Goal: Complete application form

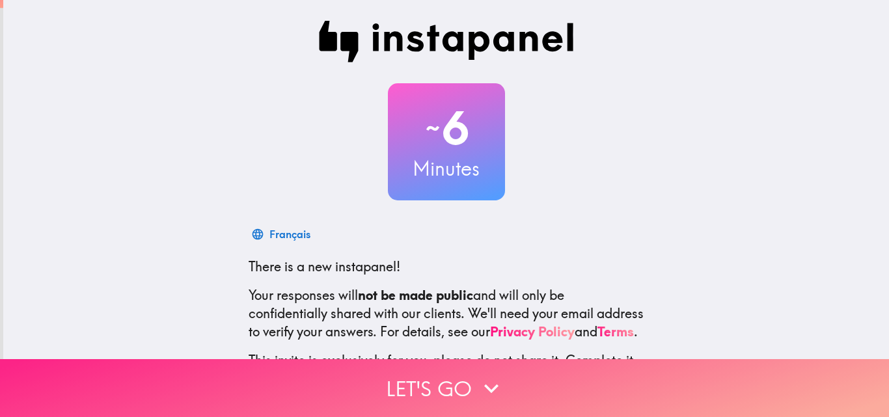
click at [403, 375] on button "Let's go" at bounding box center [444, 388] width 889 height 58
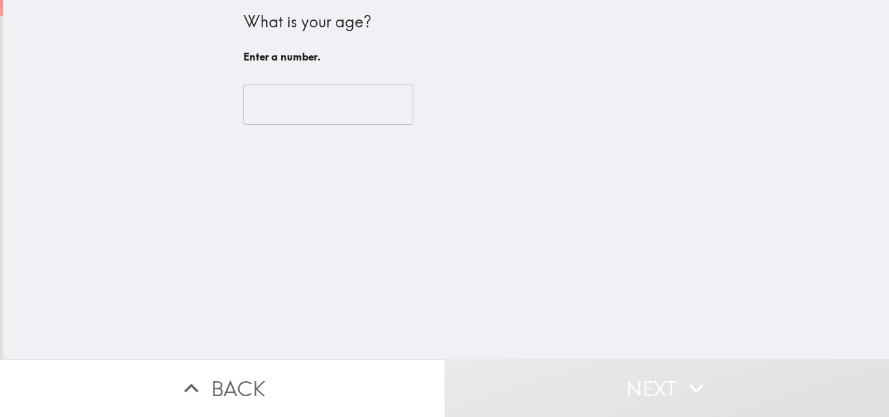
click at [321, 107] on input "number" at bounding box center [328, 105] width 170 height 40
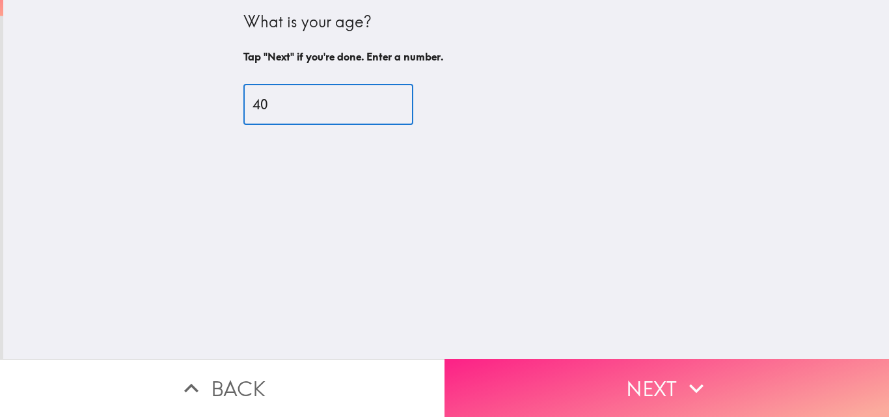
type input "40"
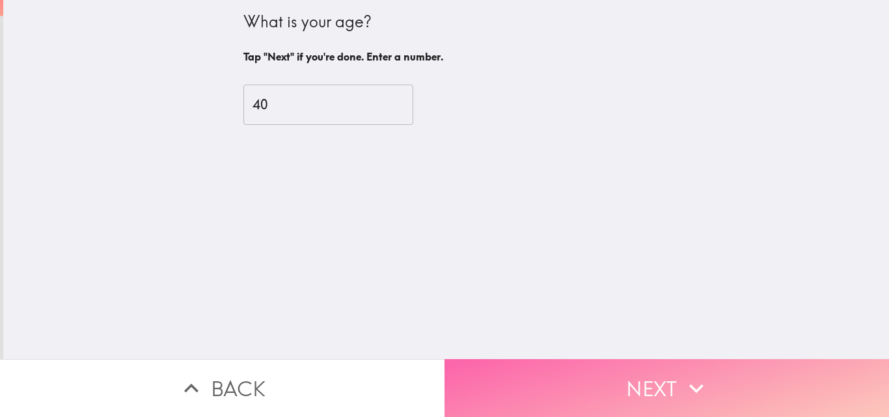
click at [580, 370] on button "Next" at bounding box center [666, 388] width 444 height 58
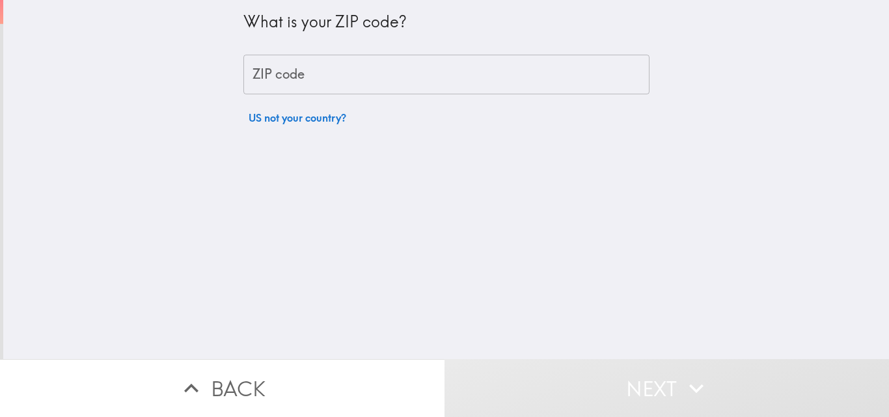
click at [321, 77] on input "ZIP code" at bounding box center [446, 75] width 406 height 40
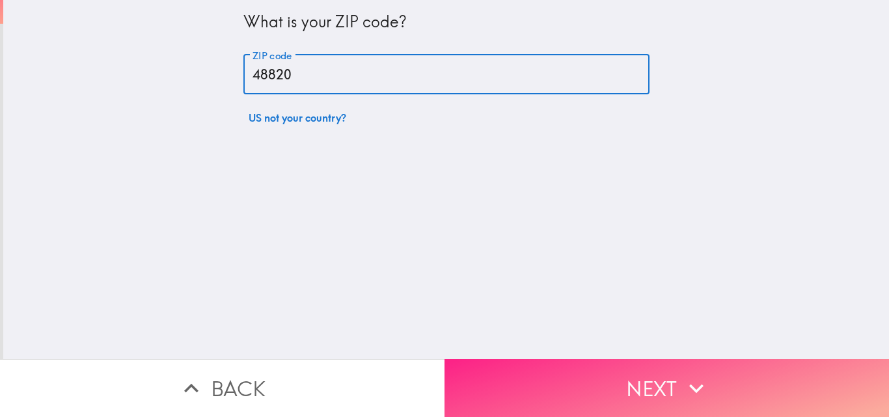
type input "48820"
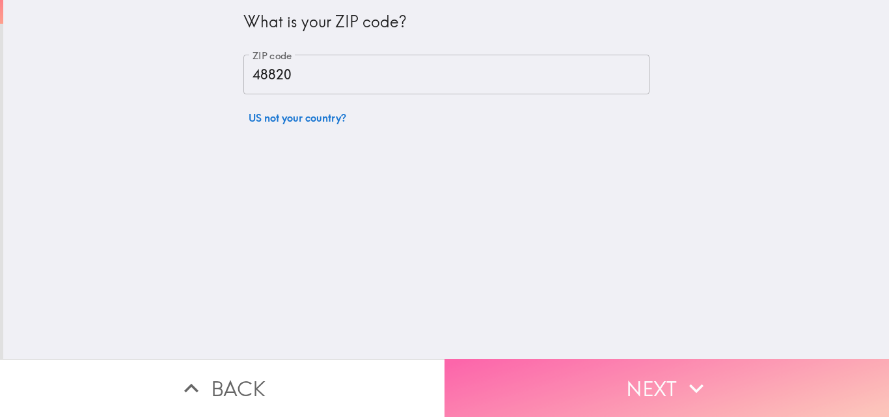
click at [576, 368] on button "Next" at bounding box center [666, 388] width 444 height 58
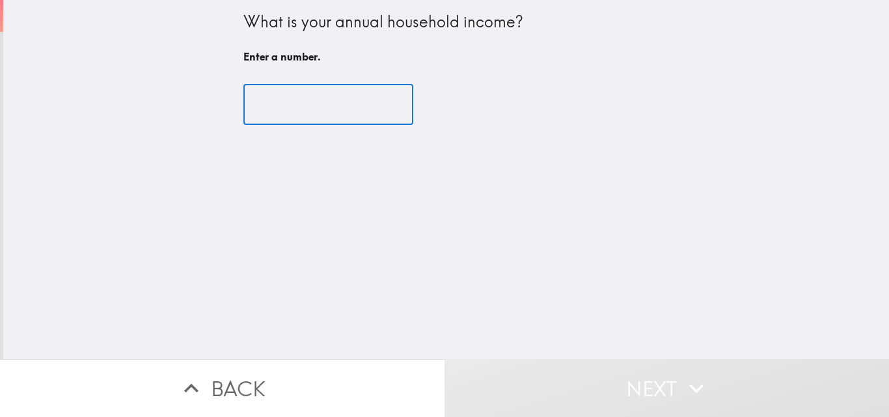
click at [302, 122] on input "number" at bounding box center [328, 105] width 170 height 40
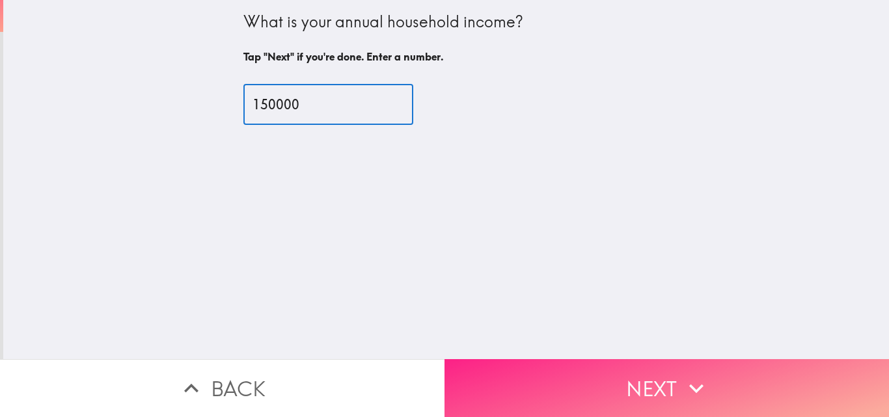
type input "150000"
click at [547, 359] on button "Next" at bounding box center [666, 388] width 444 height 58
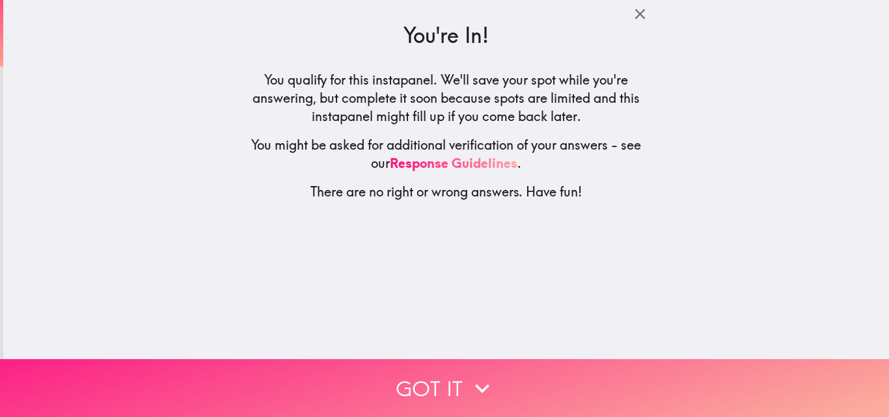
click at [423, 365] on button "Got it" at bounding box center [444, 388] width 889 height 58
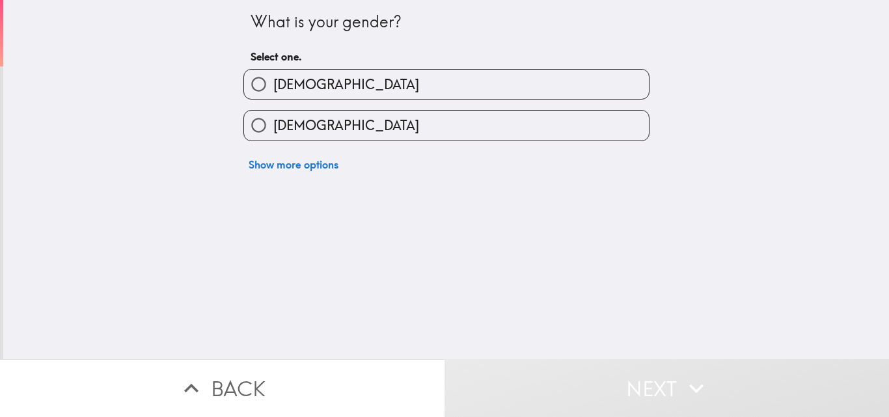
click at [259, 78] on input "[DEMOGRAPHIC_DATA]" at bounding box center [258, 84] width 29 height 29
radio input "true"
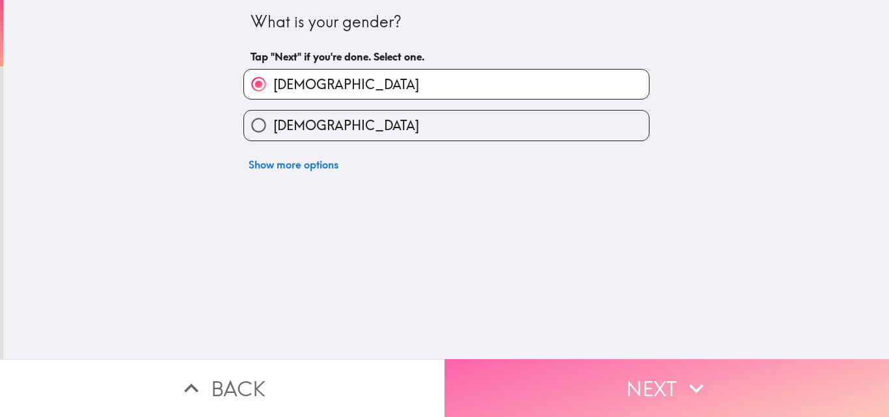
click at [517, 360] on button "Next" at bounding box center [666, 388] width 444 height 58
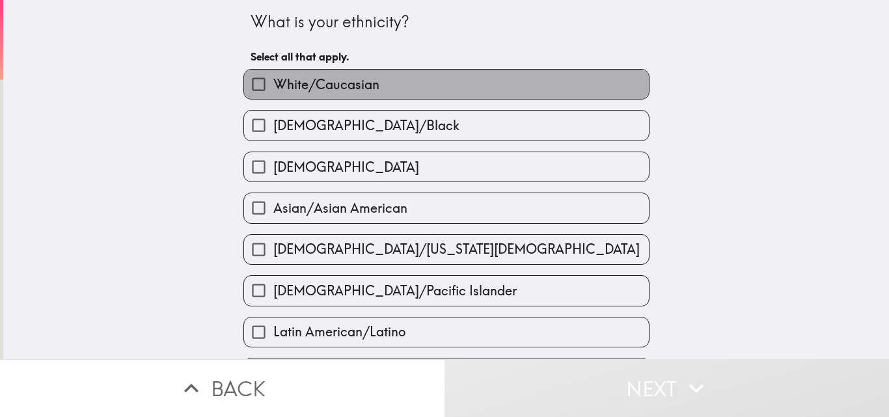
click at [279, 91] on span "White/Caucasian" at bounding box center [326, 84] width 106 height 18
click at [273, 91] on input "White/Caucasian" at bounding box center [258, 84] width 29 height 29
checkbox input "true"
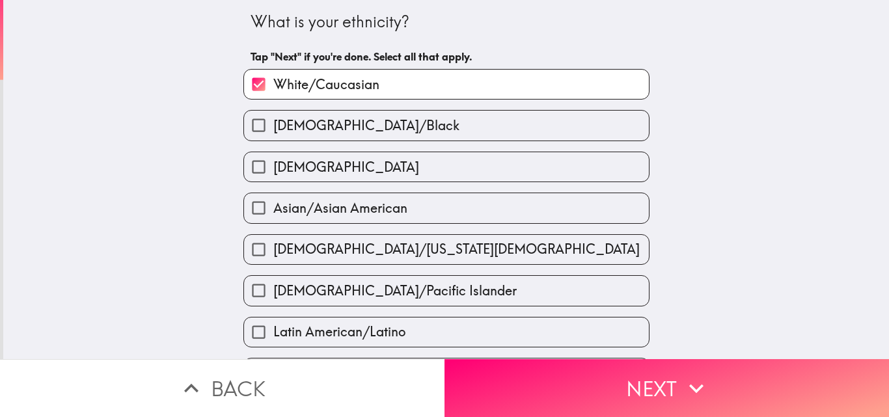
scroll to position [260, 0]
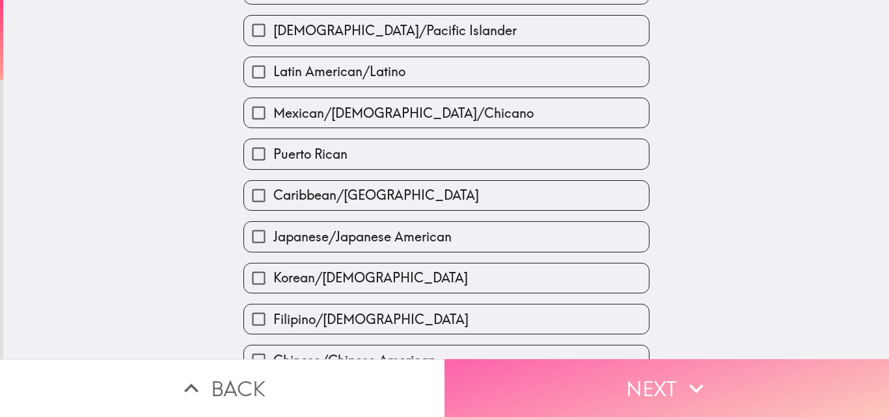
click at [544, 375] on button "Next" at bounding box center [666, 388] width 444 height 58
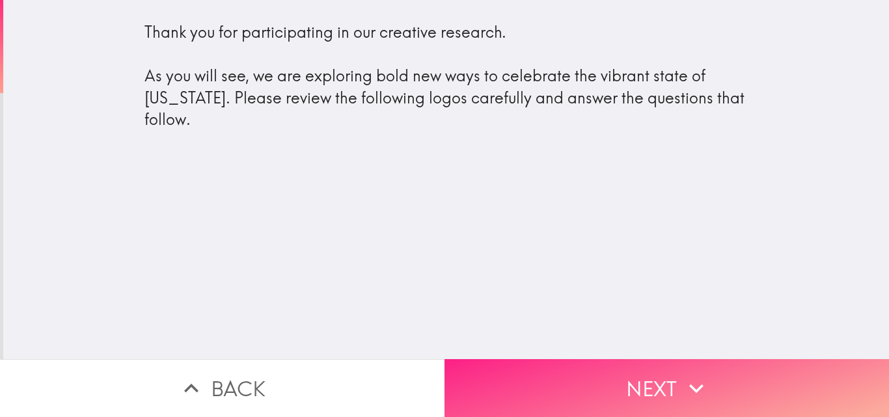
click at [540, 372] on button "Next" at bounding box center [666, 388] width 444 height 58
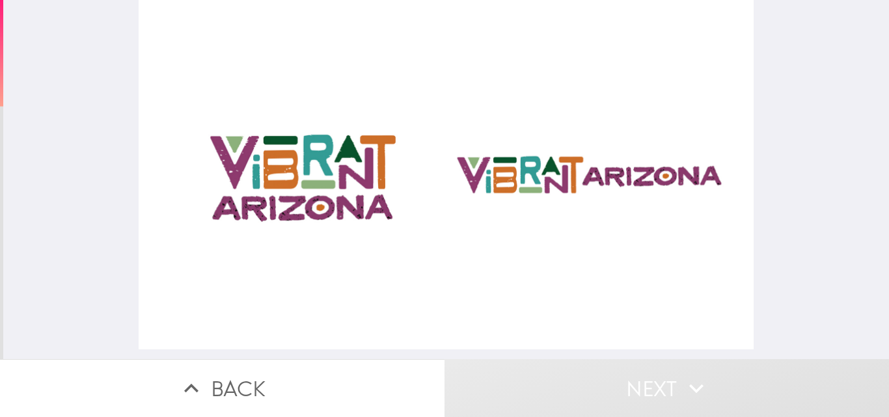
click at [305, 185] on div at bounding box center [446, 174] width 615 height 349
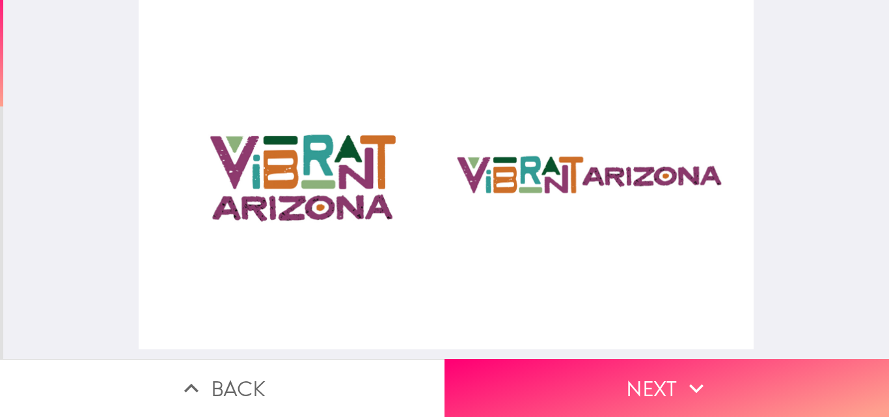
click at [332, 182] on div at bounding box center [446, 174] width 615 height 349
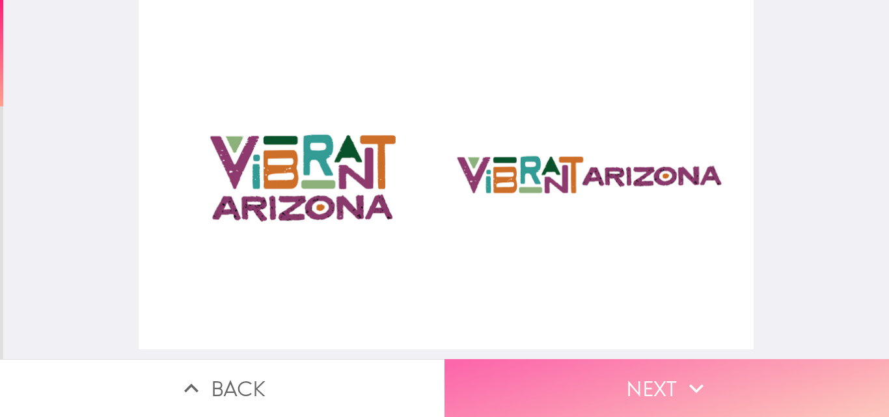
click at [615, 374] on button "Next" at bounding box center [666, 388] width 444 height 58
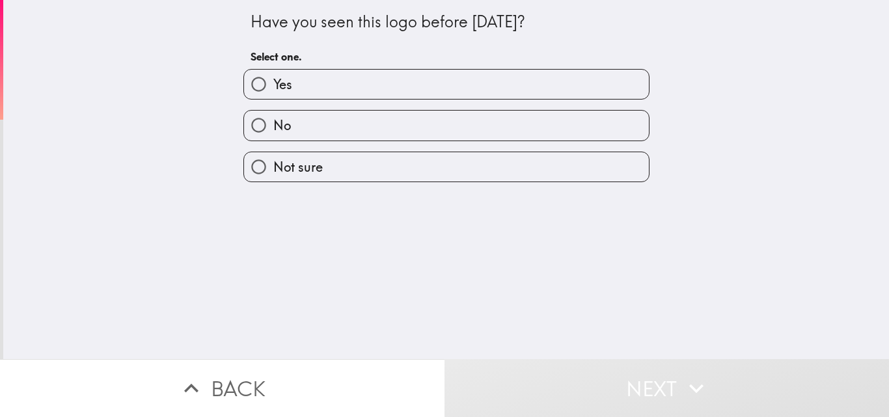
click at [294, 117] on label "No" at bounding box center [446, 125] width 405 height 29
click at [273, 117] on input "No" at bounding box center [258, 125] width 29 height 29
radio input "true"
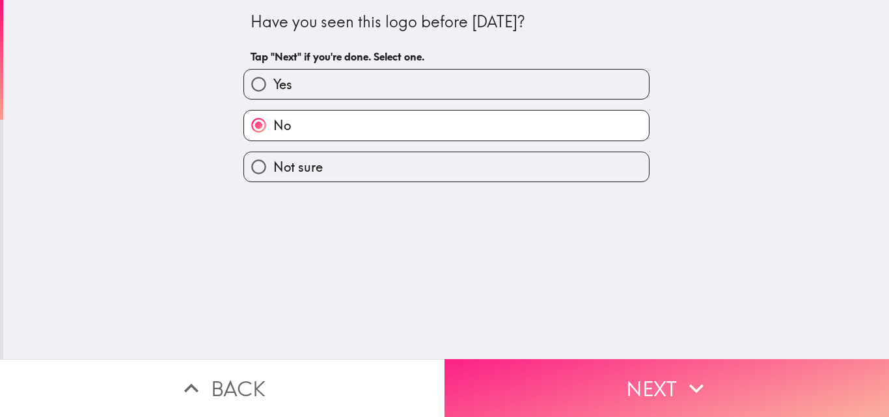
click at [552, 379] on button "Next" at bounding box center [666, 388] width 444 height 58
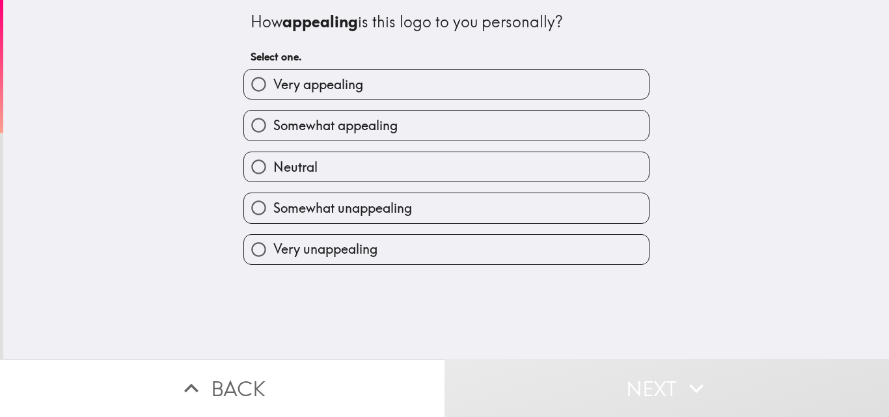
click at [326, 85] on span "Very appealing" at bounding box center [318, 84] width 90 height 18
click at [273, 85] on input "Very appealing" at bounding box center [258, 84] width 29 height 29
radio input "true"
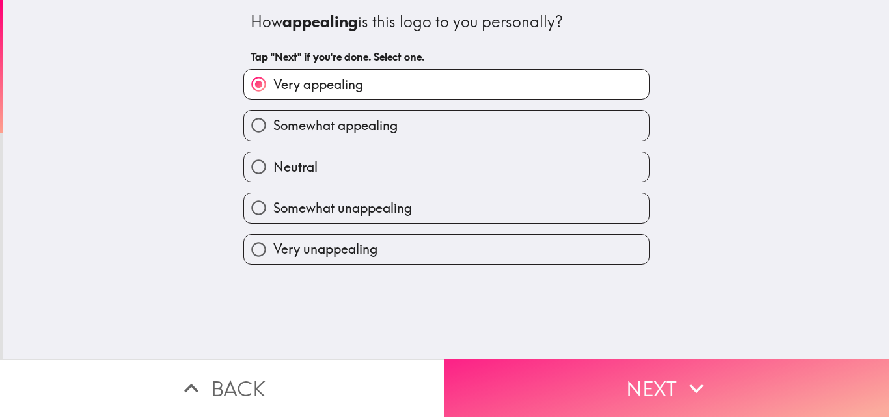
click at [547, 372] on button "Next" at bounding box center [666, 388] width 444 height 58
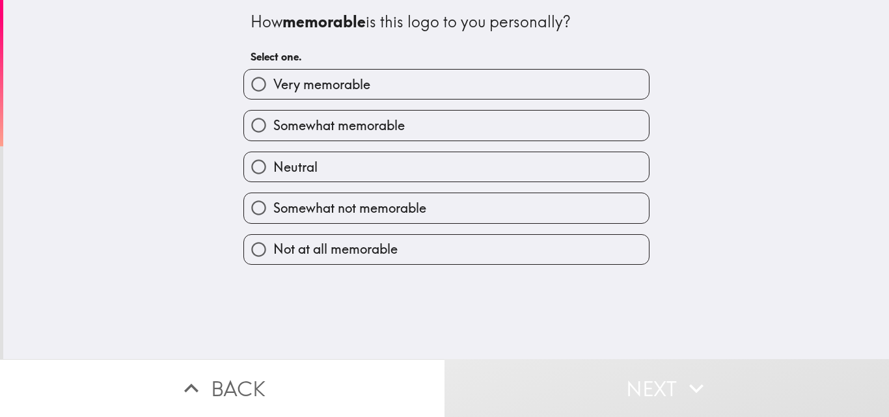
click at [296, 133] on span "Somewhat memorable" at bounding box center [338, 125] width 131 height 18
click at [273, 133] on input "Somewhat memorable" at bounding box center [258, 125] width 29 height 29
radio input "true"
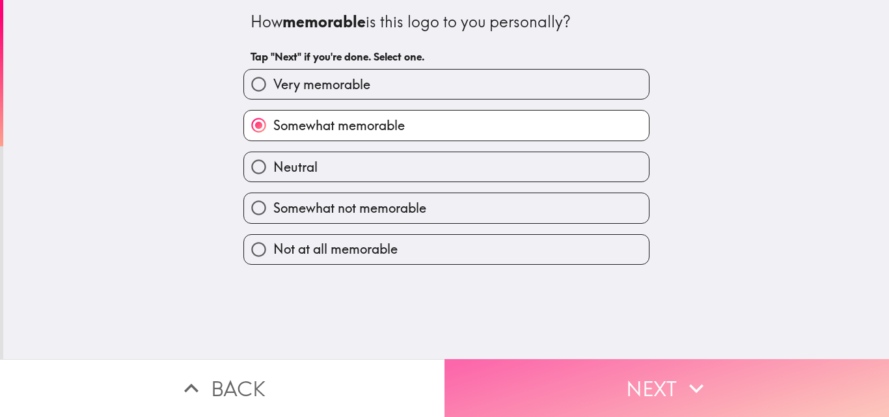
click at [562, 398] on button "Next" at bounding box center [666, 388] width 444 height 58
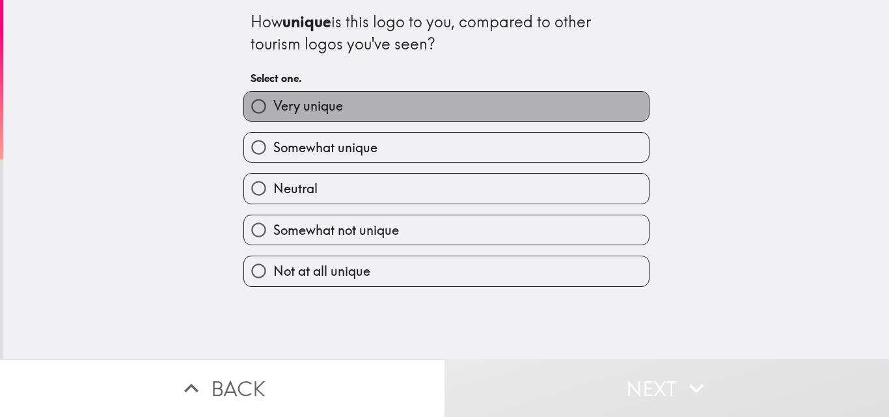
click at [342, 111] on label "Very unique" at bounding box center [446, 106] width 405 height 29
click at [273, 111] on input "Very unique" at bounding box center [258, 106] width 29 height 29
radio input "true"
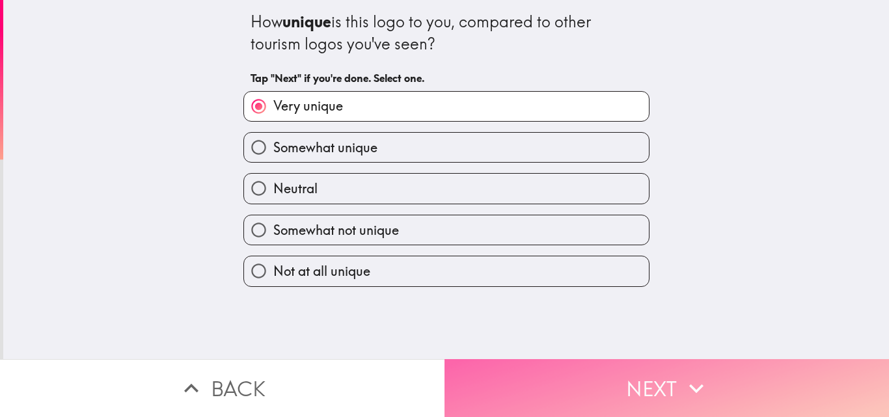
click at [700, 374] on icon "button" at bounding box center [696, 388] width 29 height 29
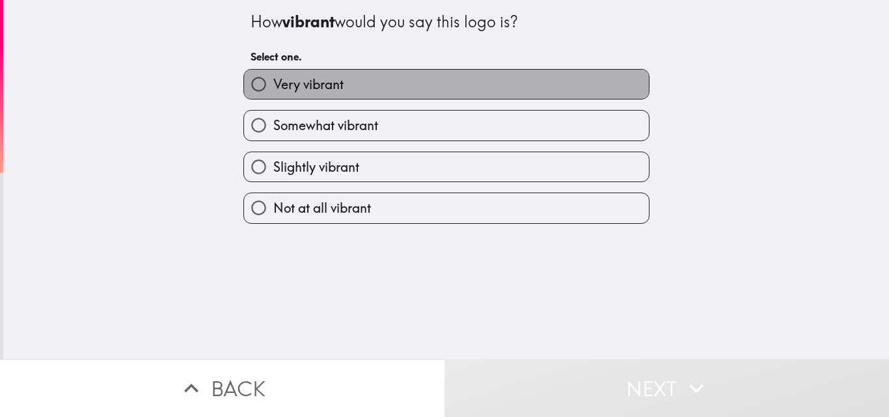
click at [313, 83] on span "Very vibrant" at bounding box center [308, 84] width 70 height 18
click at [273, 83] on input "Very vibrant" at bounding box center [258, 84] width 29 height 29
radio input "true"
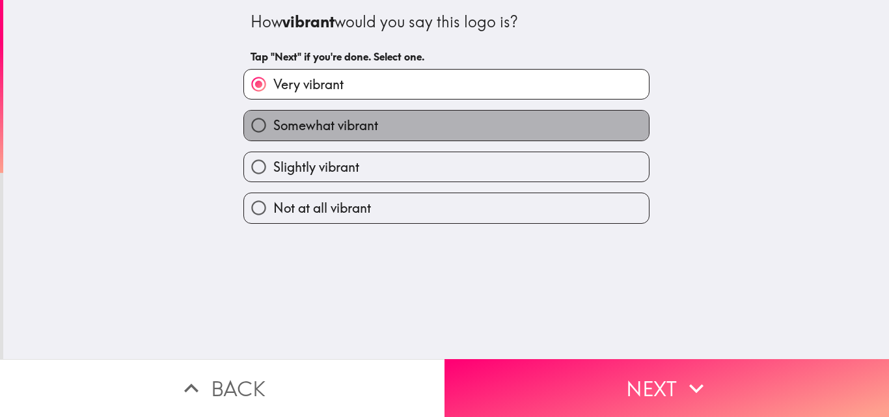
click at [353, 124] on span "Somewhat vibrant" at bounding box center [325, 125] width 105 height 18
click at [273, 124] on input "Somewhat vibrant" at bounding box center [258, 125] width 29 height 29
radio input "true"
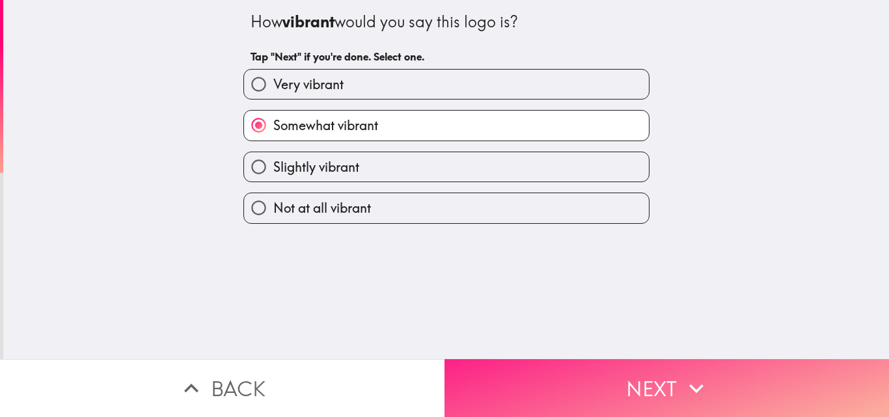
click at [515, 379] on button "Next" at bounding box center [666, 388] width 444 height 58
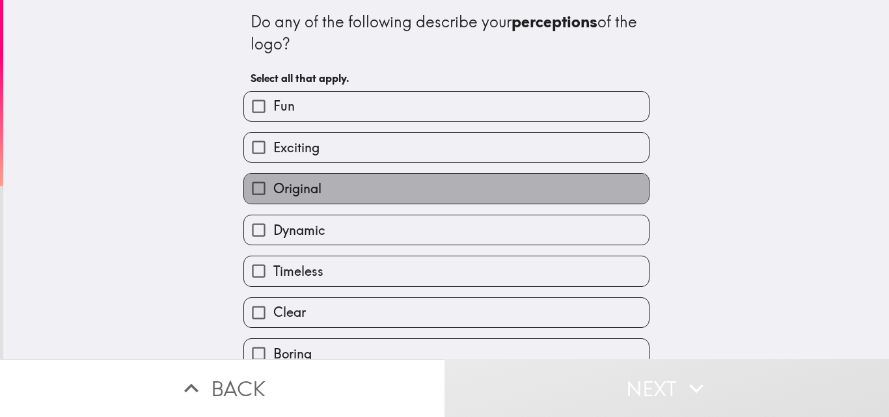
click at [297, 186] on span "Original" at bounding box center [297, 189] width 48 height 18
click at [273, 186] on input "Original" at bounding box center [258, 188] width 29 height 29
checkbox input "true"
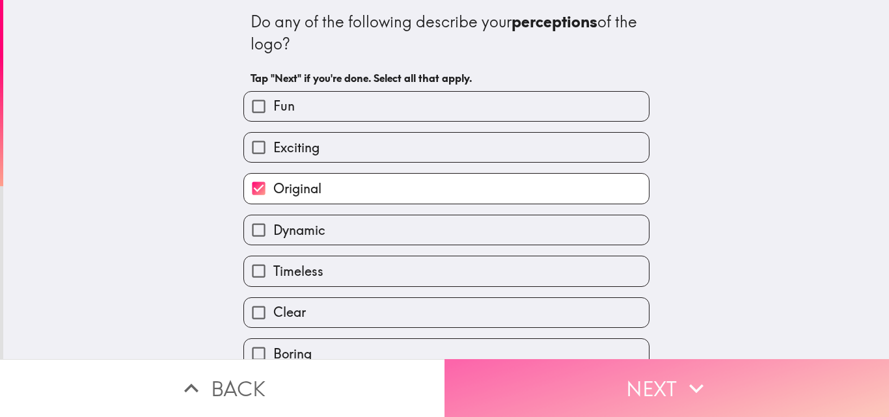
click at [557, 378] on button "Next" at bounding box center [666, 388] width 444 height 58
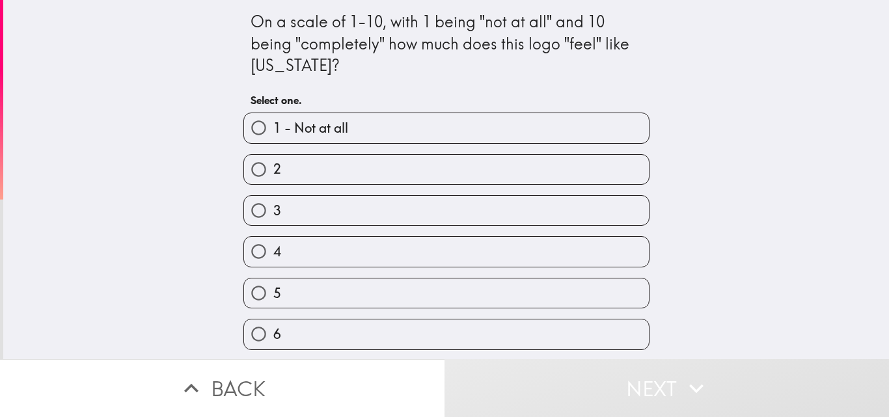
click at [290, 253] on label "4" at bounding box center [446, 251] width 405 height 29
click at [273, 253] on input "4" at bounding box center [258, 251] width 29 height 29
radio input "true"
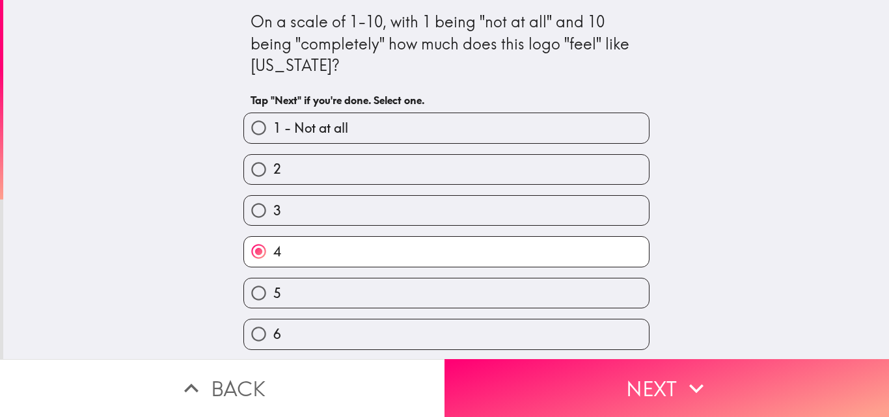
scroll to position [130, 0]
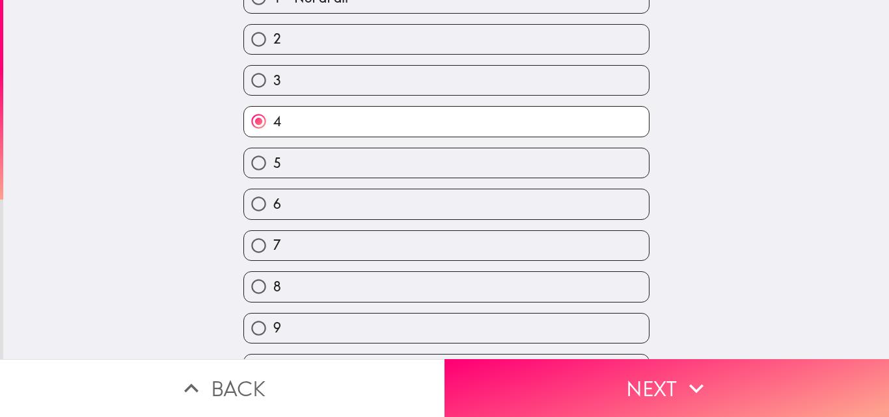
click at [281, 290] on label "8" at bounding box center [446, 286] width 405 height 29
click at [273, 290] on input "8" at bounding box center [258, 286] width 29 height 29
radio input "true"
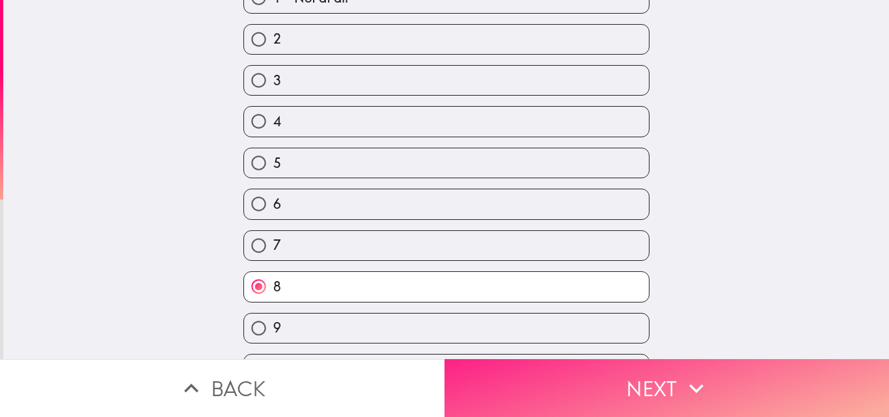
click at [538, 388] on button "Next" at bounding box center [666, 388] width 444 height 58
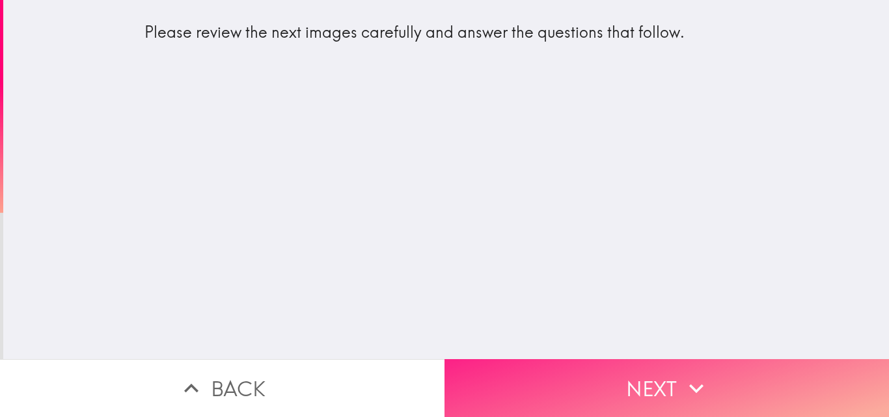
click at [530, 377] on button "Next" at bounding box center [666, 388] width 444 height 58
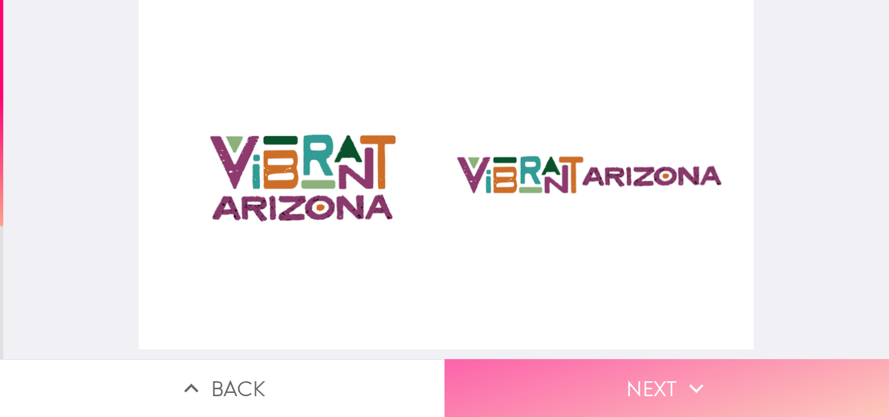
click at [532, 376] on button "Next" at bounding box center [666, 388] width 444 height 58
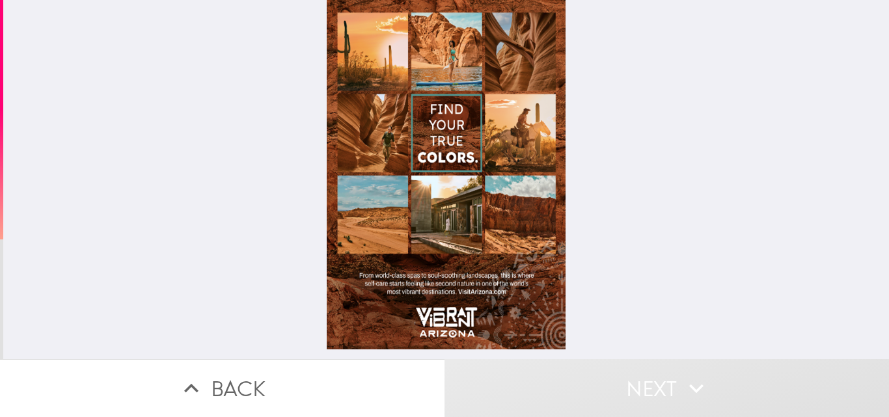
click at [445, 334] on div at bounding box center [446, 174] width 238 height 349
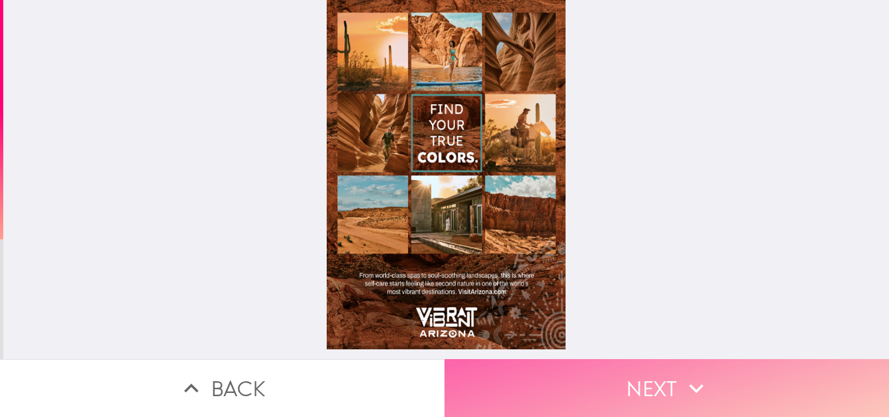
click at [540, 359] on button "Next" at bounding box center [666, 388] width 444 height 58
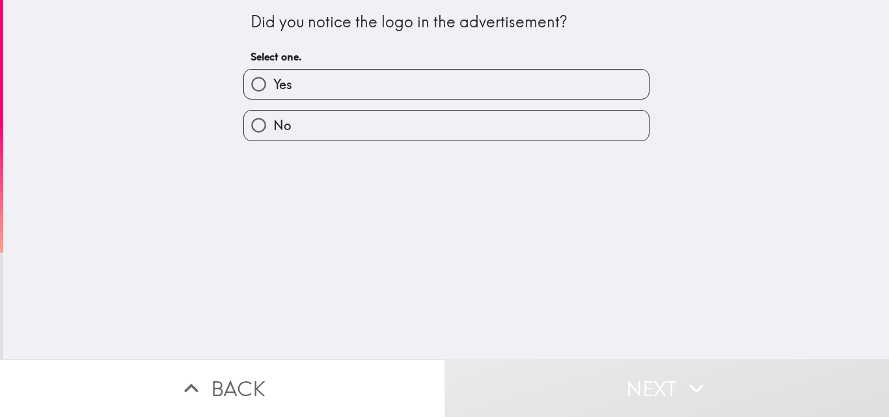
click at [384, 81] on label "Yes" at bounding box center [446, 84] width 405 height 29
click at [273, 81] on input "Yes" at bounding box center [258, 84] width 29 height 29
radio input "true"
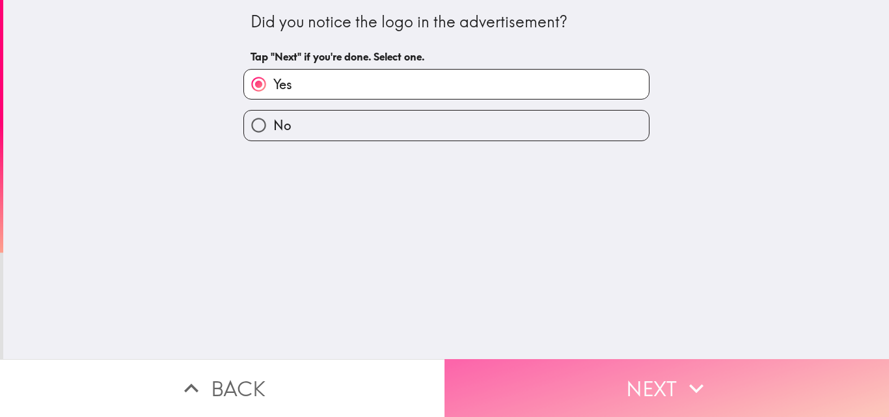
click at [533, 362] on button "Next" at bounding box center [666, 388] width 444 height 58
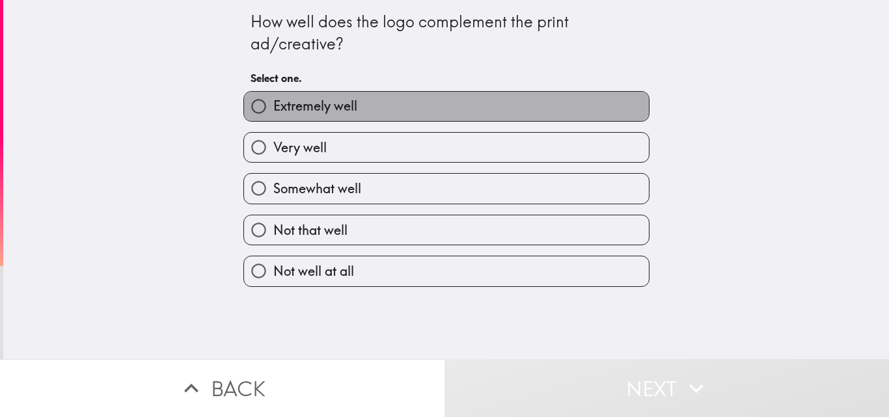
click at [368, 102] on label "Extremely well" at bounding box center [446, 106] width 405 height 29
click at [273, 102] on input "Extremely well" at bounding box center [258, 106] width 29 height 29
radio input "true"
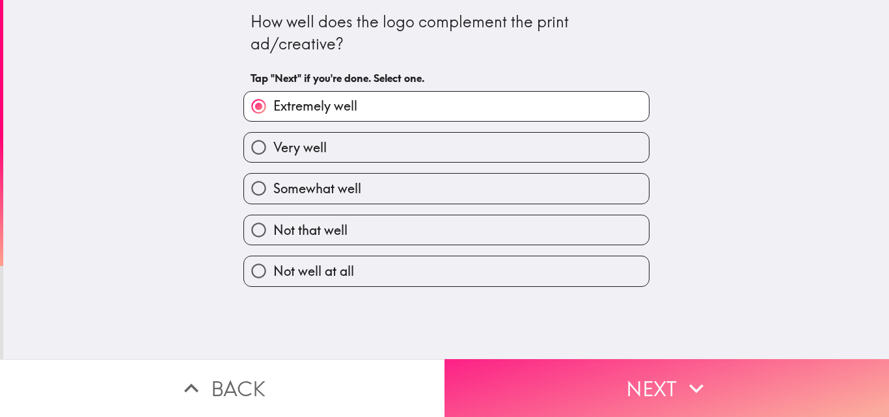
click at [656, 375] on button "Next" at bounding box center [666, 388] width 444 height 58
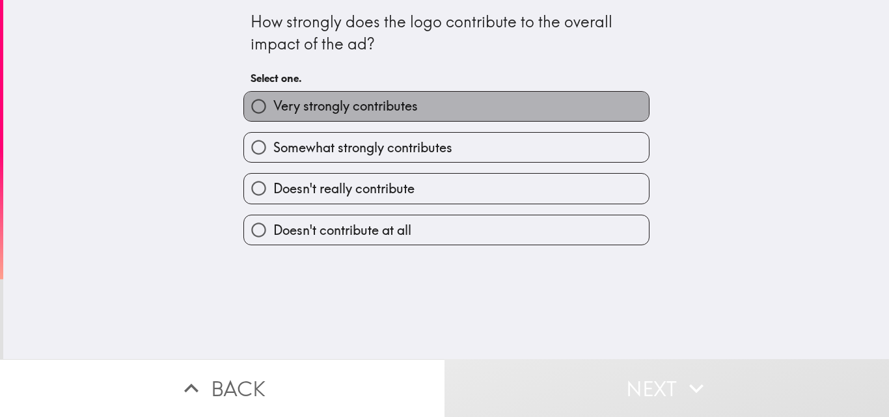
click at [286, 104] on span "Very strongly contributes" at bounding box center [345, 106] width 144 height 18
click at [273, 104] on input "Very strongly contributes" at bounding box center [258, 106] width 29 height 29
radio input "true"
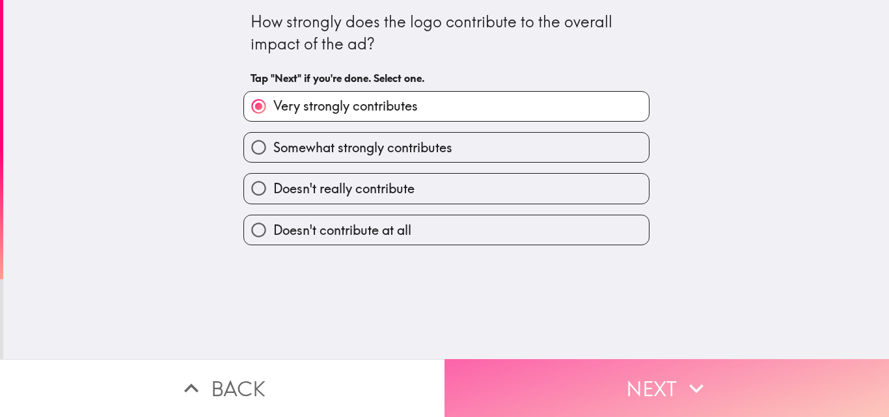
click at [576, 375] on button "Next" at bounding box center [666, 388] width 444 height 58
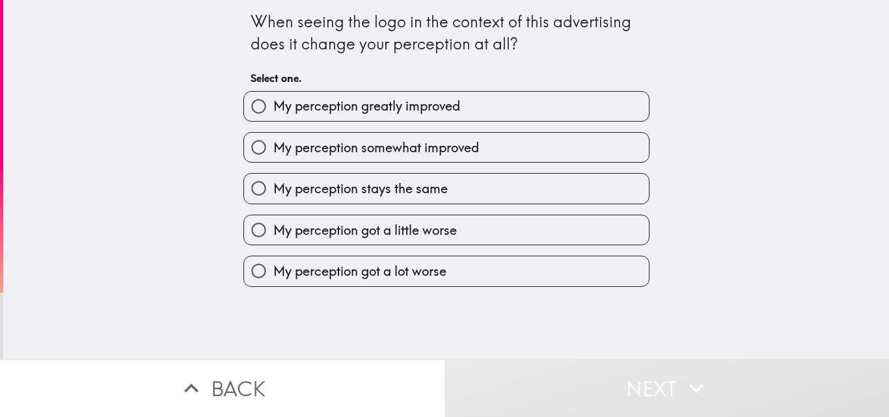
click at [372, 105] on span "My perception greatly improved" at bounding box center [366, 106] width 187 height 18
click at [273, 105] on input "My perception greatly improved" at bounding box center [258, 106] width 29 height 29
radio input "true"
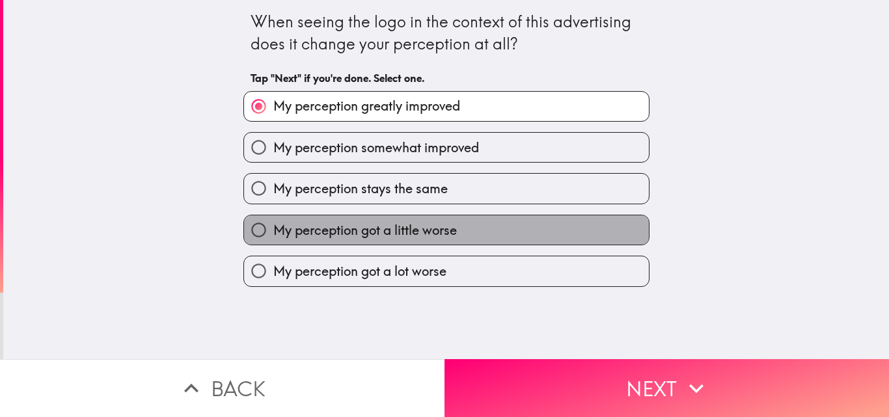
click at [345, 227] on span "My perception got a little worse" at bounding box center [365, 230] width 184 height 18
click at [273, 227] on input "My perception got a little worse" at bounding box center [258, 229] width 29 height 29
radio input "true"
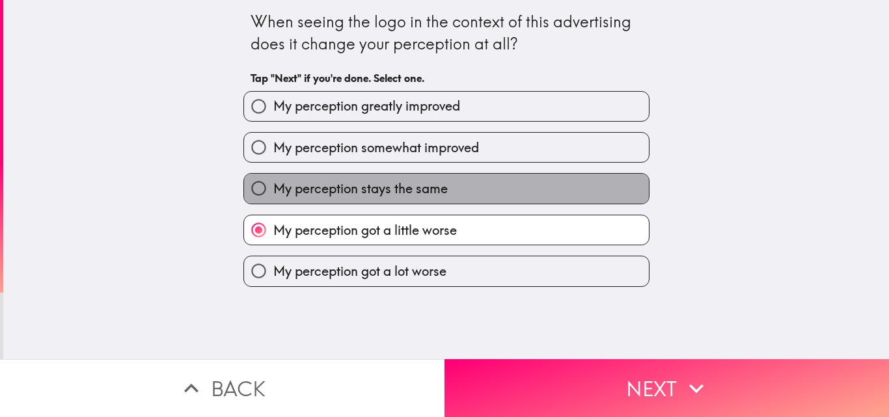
click at [400, 176] on label "My perception stays the same" at bounding box center [446, 188] width 405 height 29
click at [273, 176] on input "My perception stays the same" at bounding box center [258, 188] width 29 height 29
radio input "true"
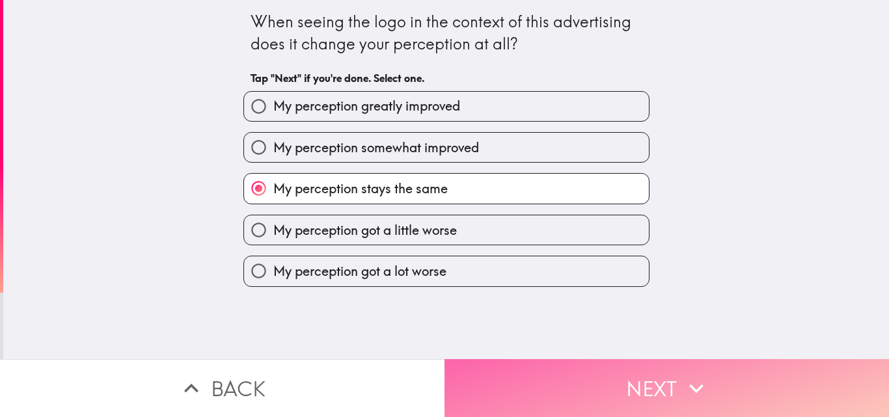
click at [553, 372] on button "Next" at bounding box center [666, 388] width 444 height 58
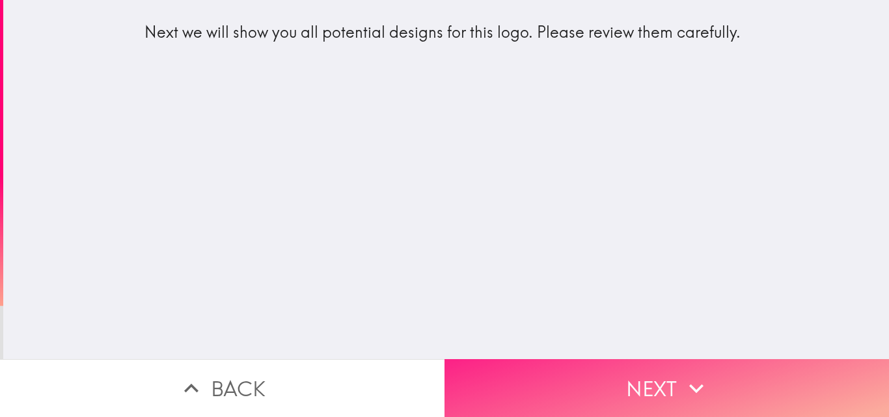
click at [572, 364] on button "Next" at bounding box center [666, 388] width 444 height 58
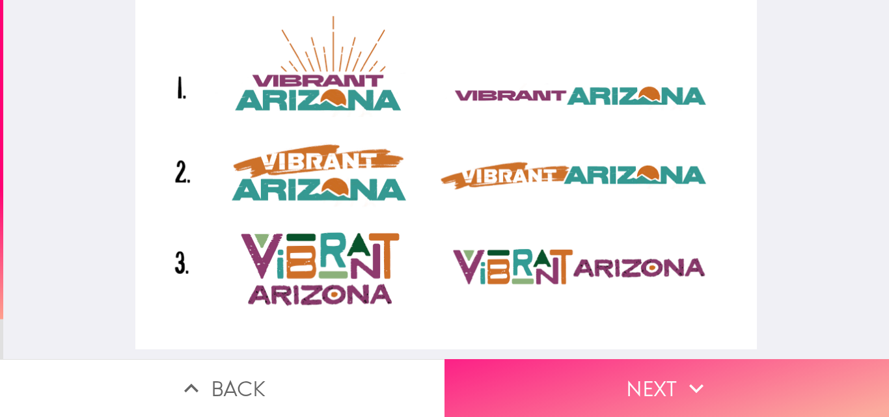
click at [559, 363] on button "Next" at bounding box center [666, 388] width 444 height 58
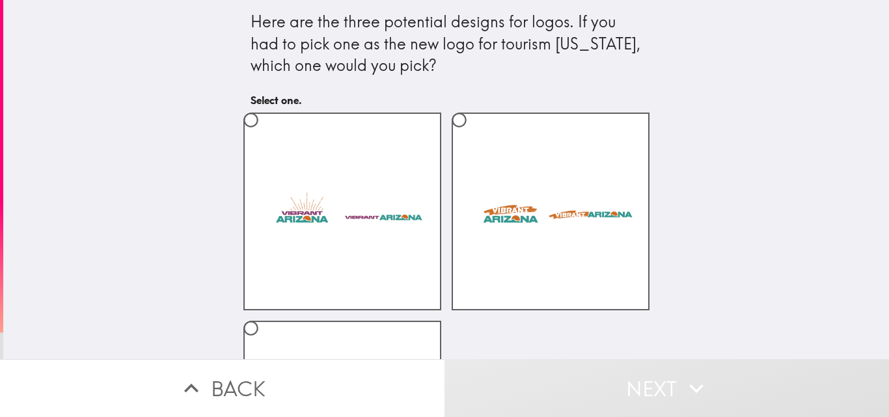
scroll to position [169, 0]
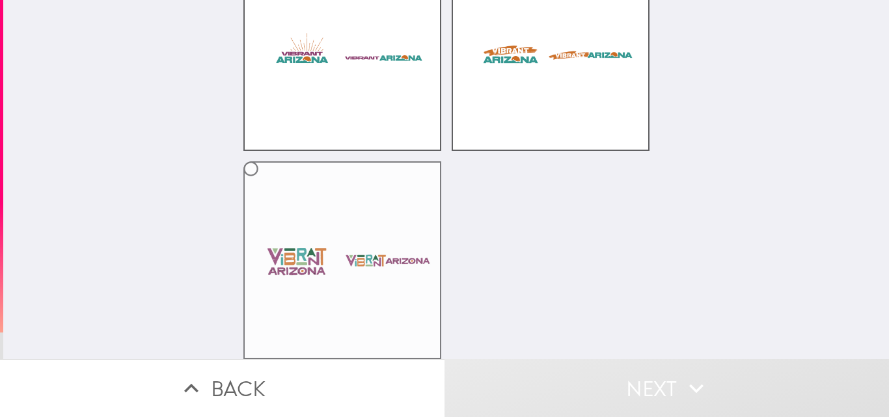
click at [311, 256] on label at bounding box center [342, 260] width 198 height 198
click at [266, 184] on input "radio" at bounding box center [250, 168] width 29 height 29
radio input "true"
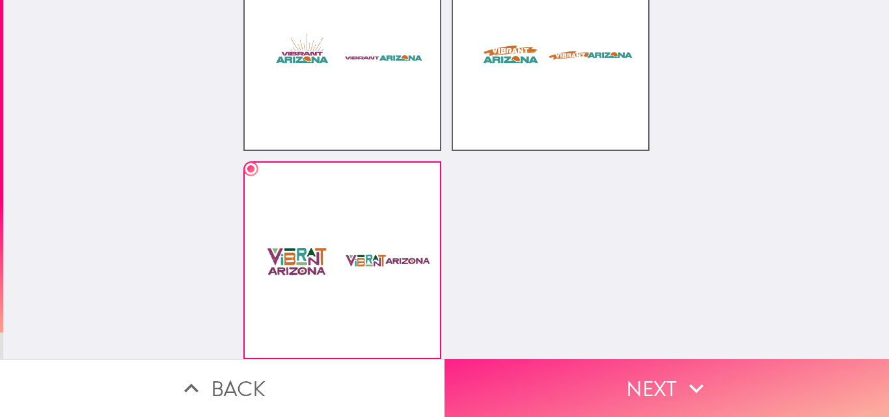
click at [612, 373] on button "Next" at bounding box center [666, 388] width 444 height 58
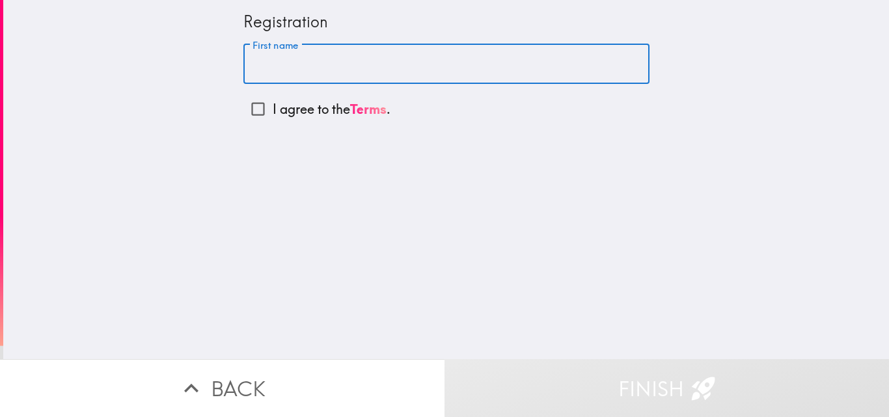
click at [290, 72] on input "First name" at bounding box center [446, 64] width 406 height 40
type input "[PERSON_NAME]"
click at [253, 108] on input "I agree to the Terms ." at bounding box center [257, 108] width 29 height 29
checkbox input "true"
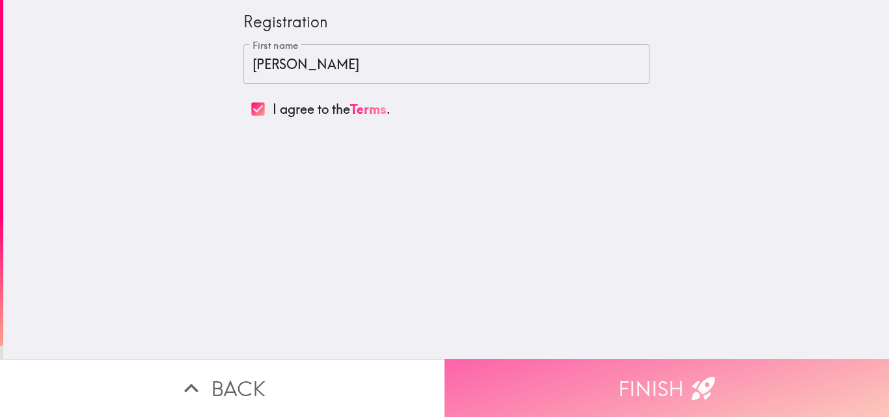
click at [532, 370] on button "Finish" at bounding box center [666, 388] width 444 height 58
